Goal: Find specific page/section: Find specific page/section

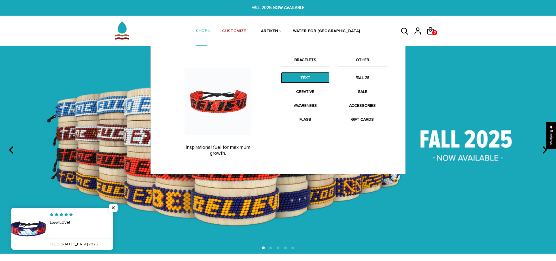
click at [311, 78] on link "TEXT" at bounding box center [305, 77] width 49 height 11
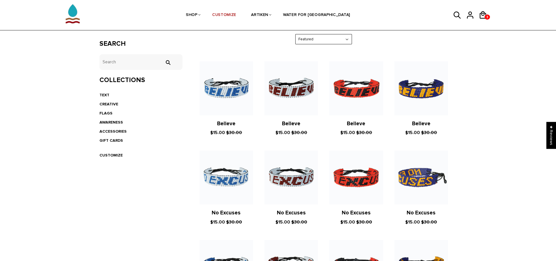
scroll to position [75, 0]
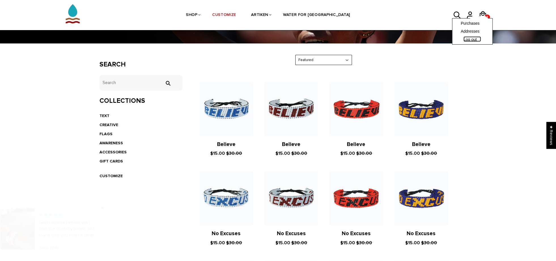
click at [468, 39] on link "Log out" at bounding box center [473, 38] width 18 height 5
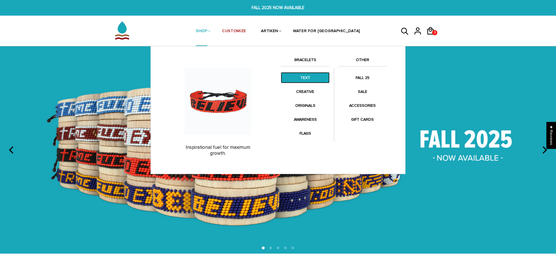
click at [307, 76] on link "TEXT" at bounding box center [305, 77] width 49 height 11
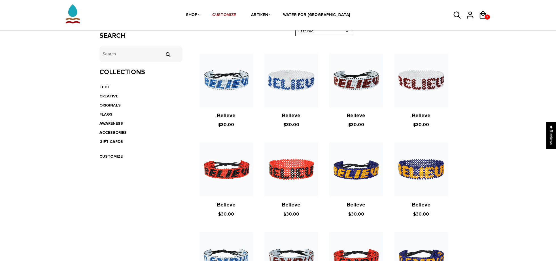
scroll to position [104, 0]
